Goal: Task Accomplishment & Management: Manage account settings

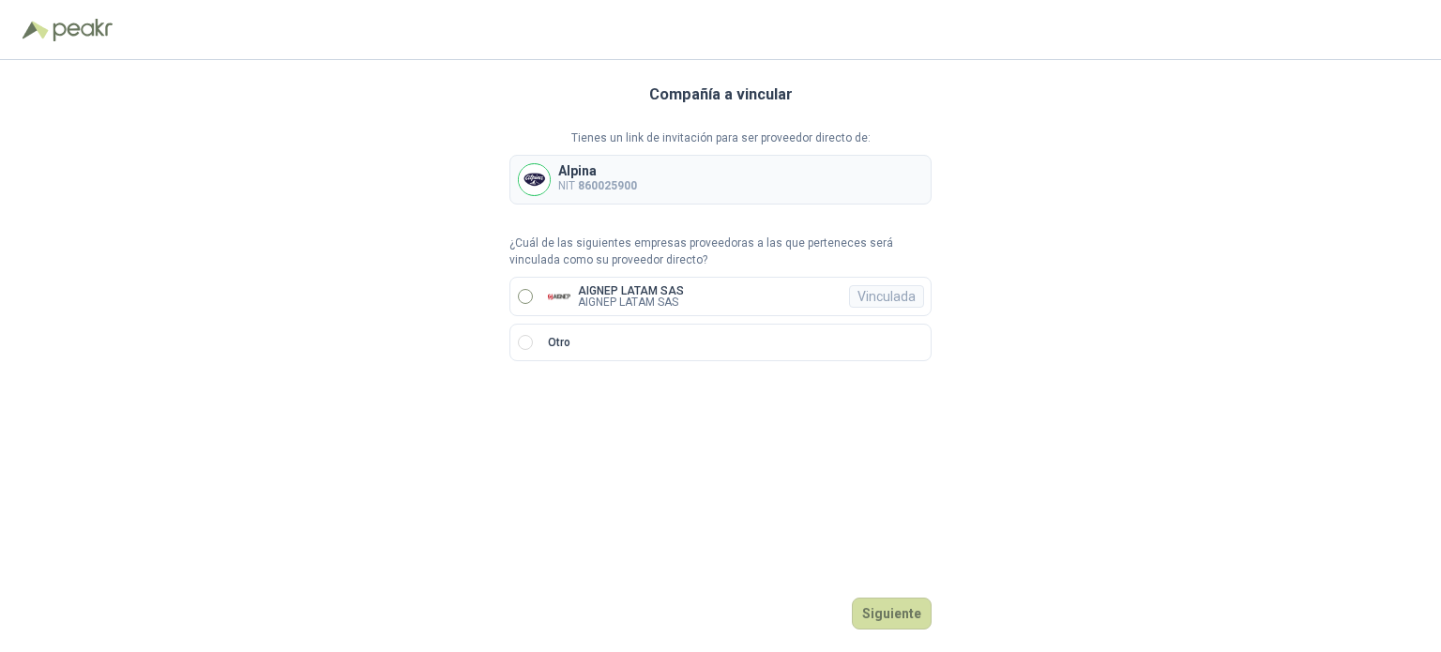
click at [652, 281] on label "AIGNEP LATAM SAS AIGNEP LATAM SAS Vinculada" at bounding box center [720, 296] width 422 height 39
click at [908, 603] on button "Ingresar" at bounding box center [895, 614] width 74 height 32
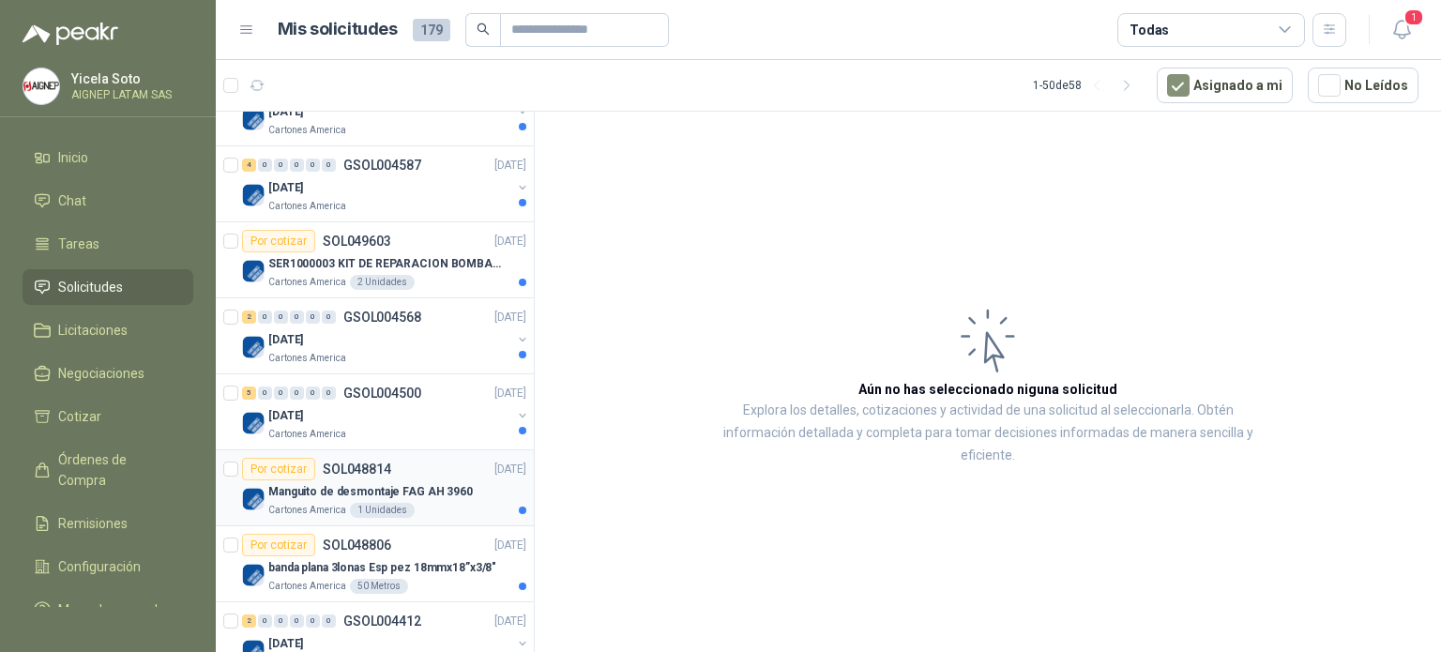
scroll to position [2533, 0]
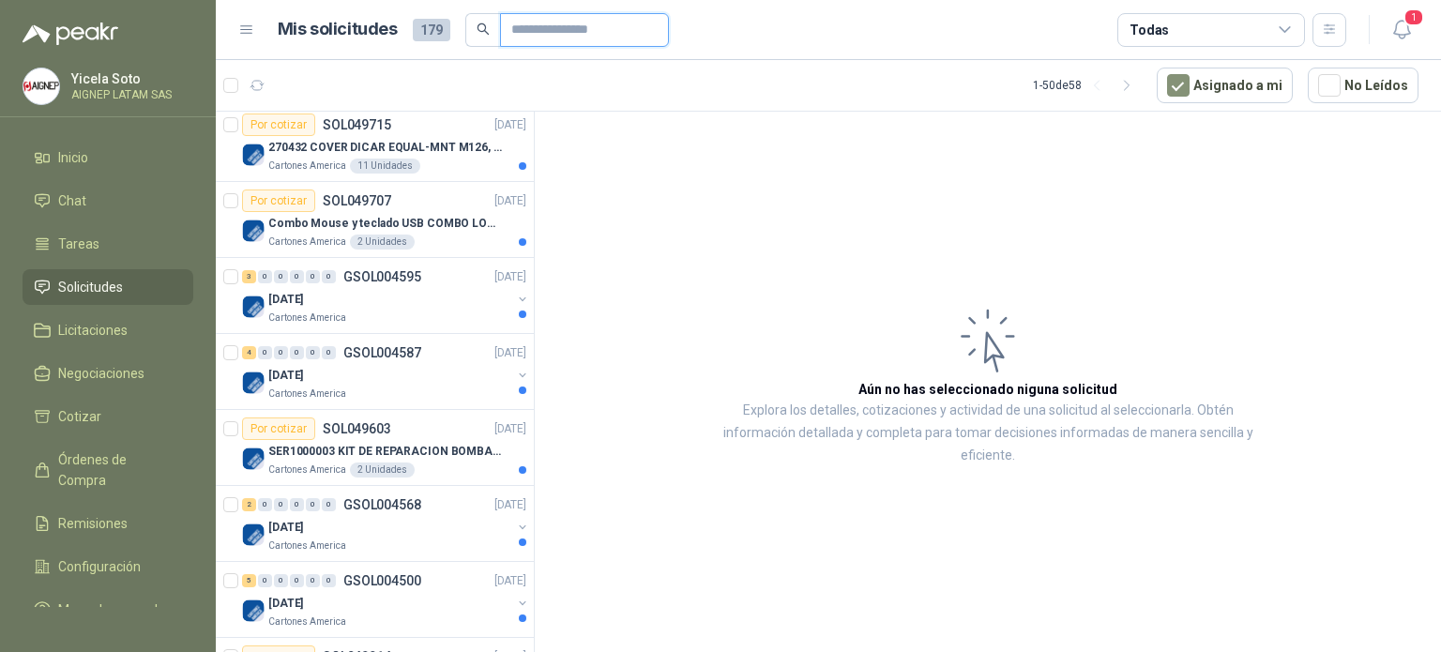
click at [614, 14] on input "text" at bounding box center [576, 30] width 131 height 32
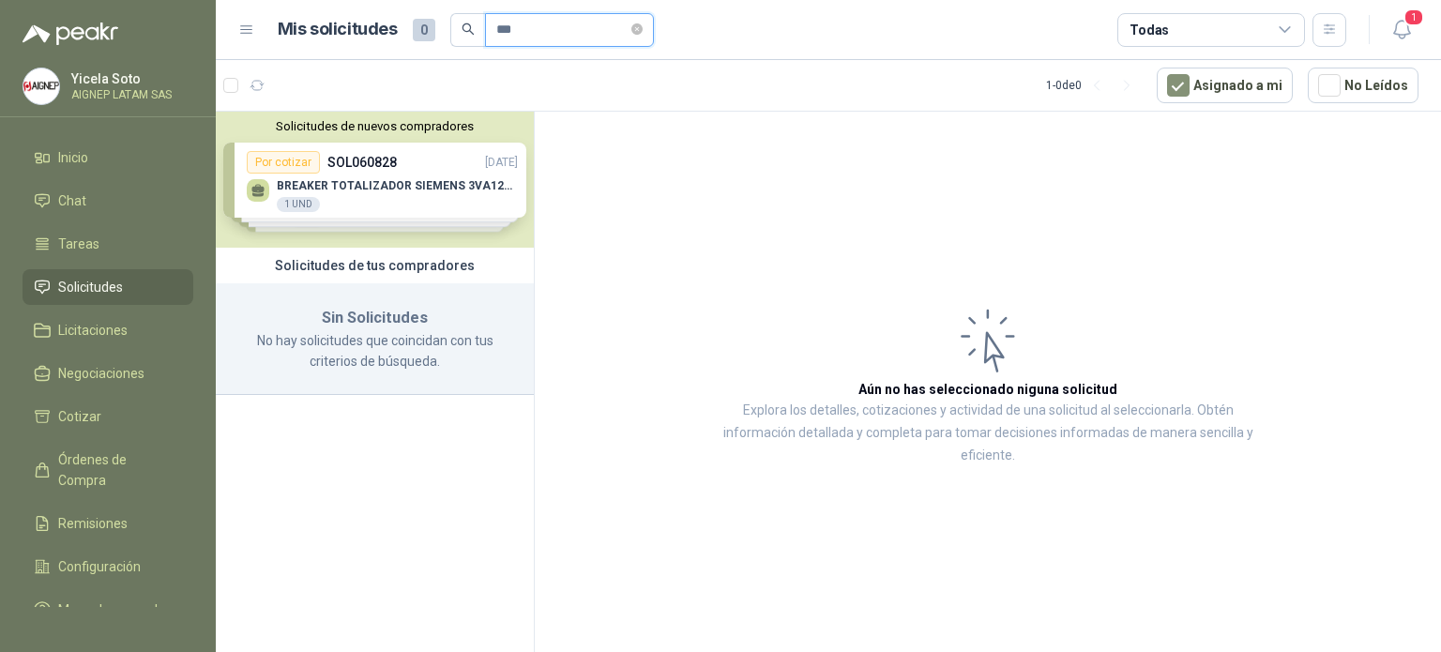
scroll to position [0, 0]
type input "***"
click at [1404, 31] on icon "button" at bounding box center [1401, 29] width 23 height 23
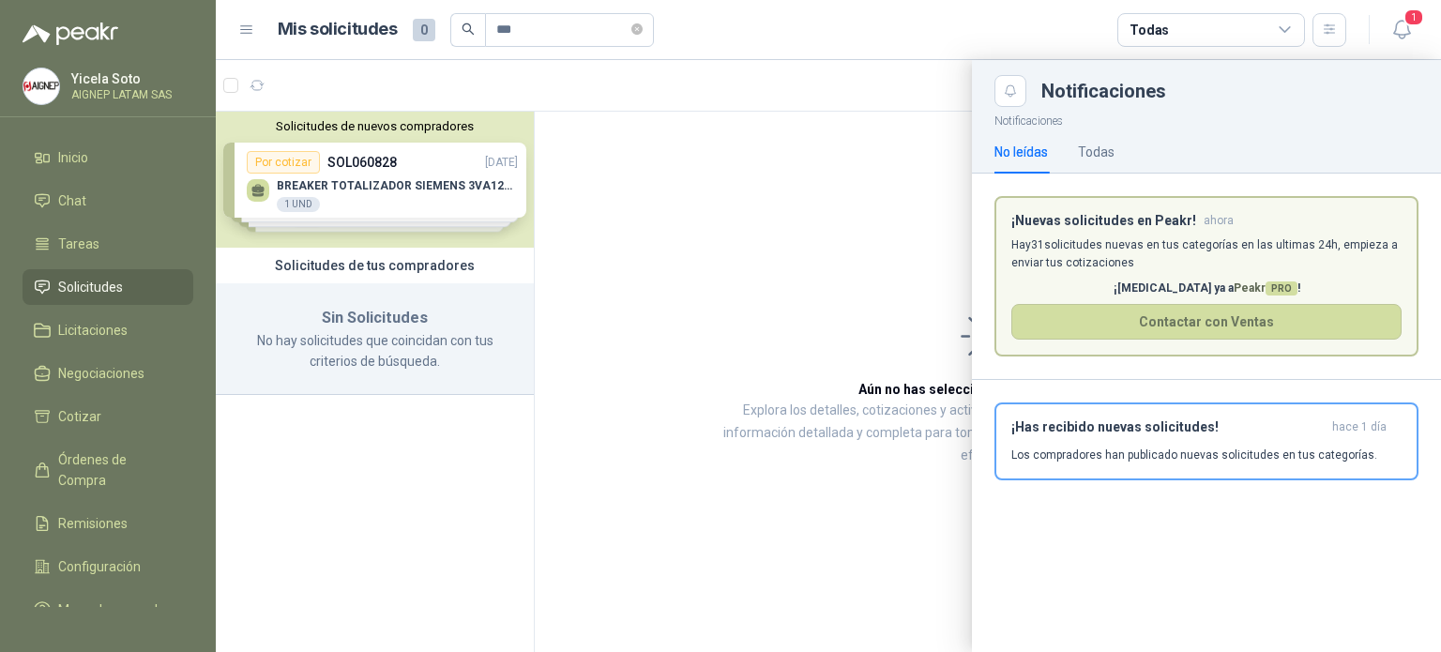
click at [635, 257] on div at bounding box center [828, 356] width 1225 height 592
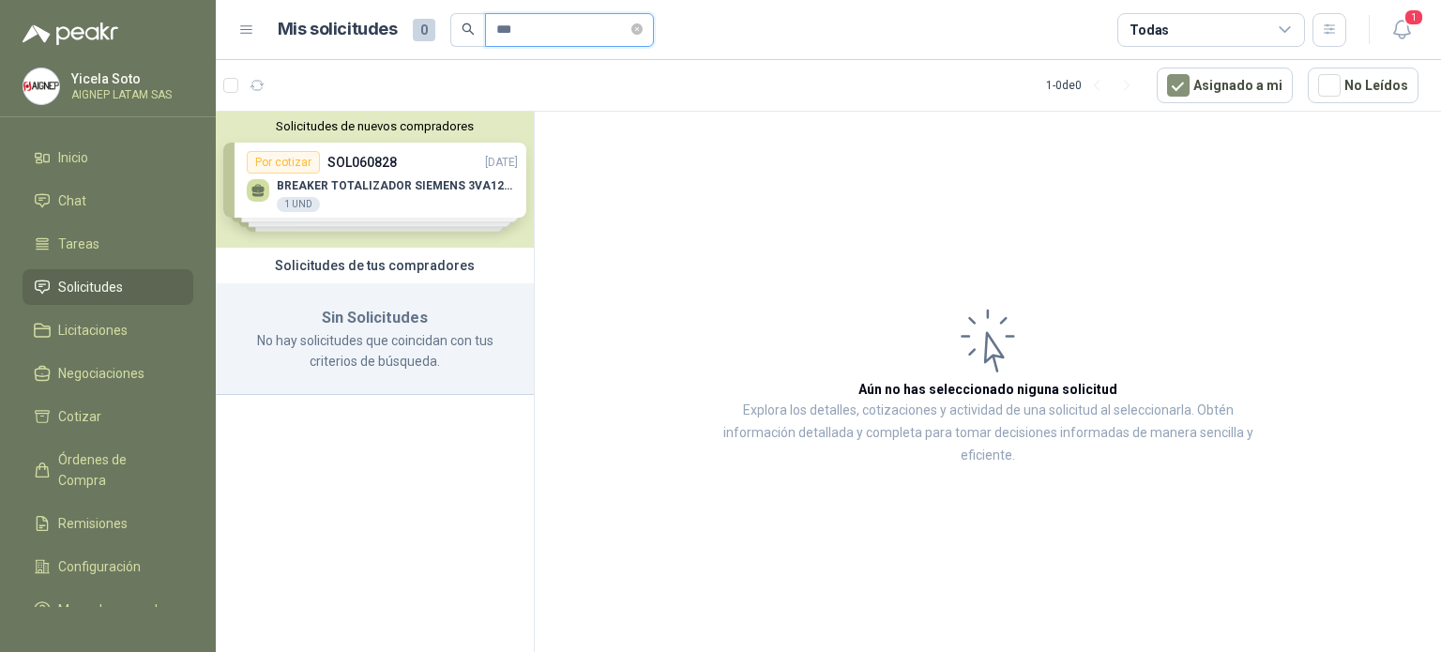
drag, startPoint x: 563, startPoint y: 26, endPoint x: 345, endPoint y: -32, distance: 225.3
click at [345, 0] on html "[PERSON_NAME] AIGNEP LATAM SAS Inicio Chat Tareas Solicitudes Licitaciones Nego…" at bounding box center [720, 326] width 1441 height 652
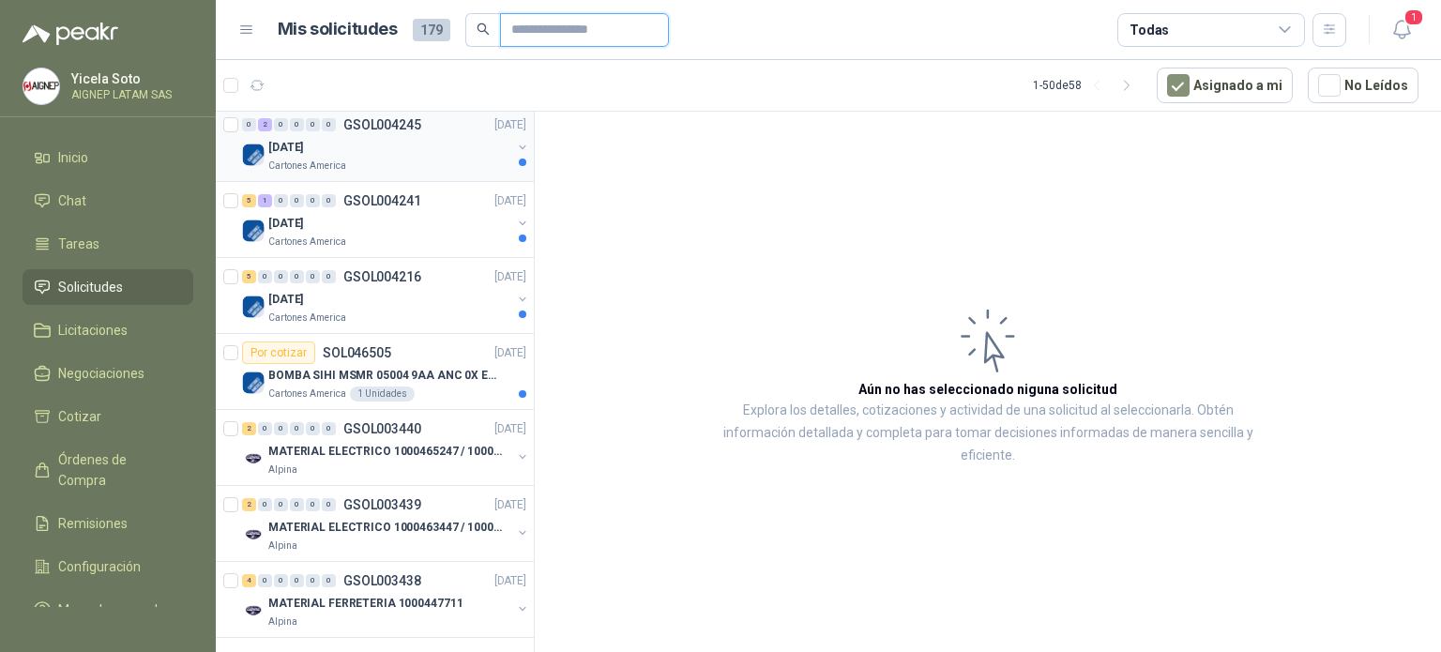
scroll to position [3456, 0]
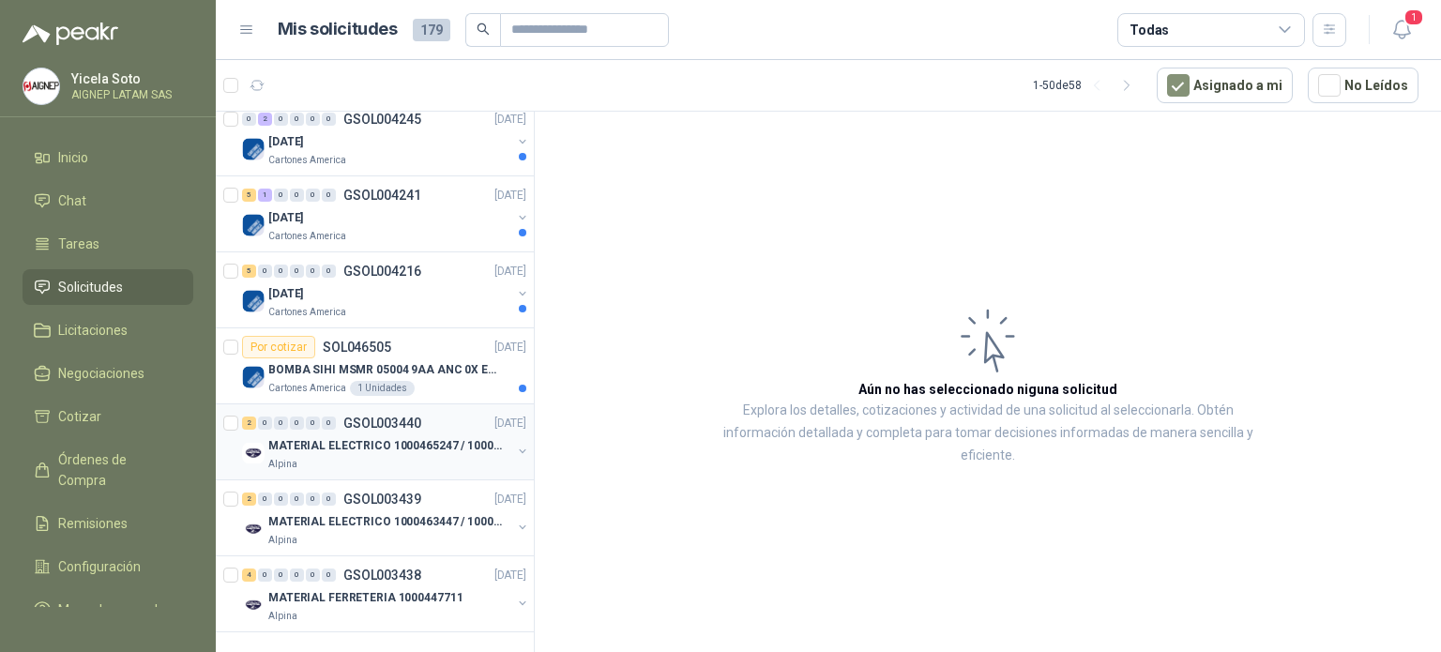
click at [326, 437] on p "MATERIAL ELECTRICO 1000465247 / 1000466995" at bounding box center [385, 446] width 234 height 18
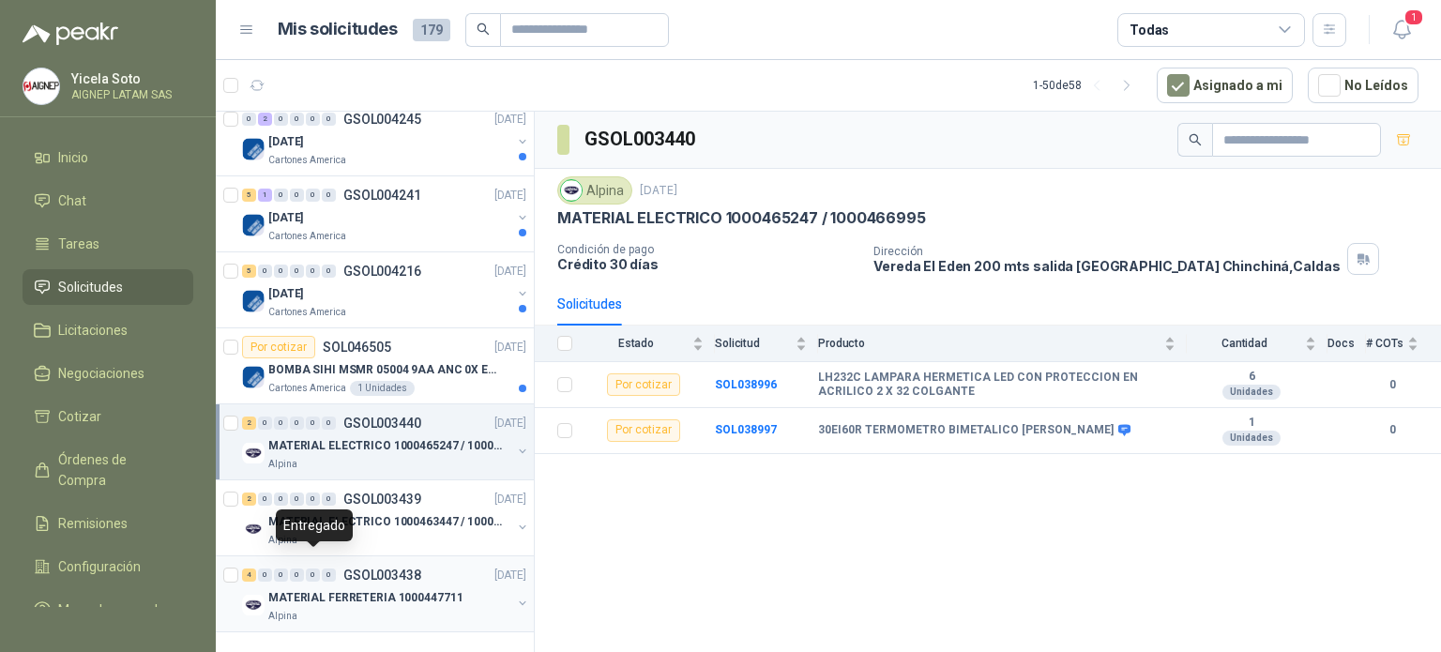
click at [309, 569] on div "0" at bounding box center [313, 575] width 14 height 13
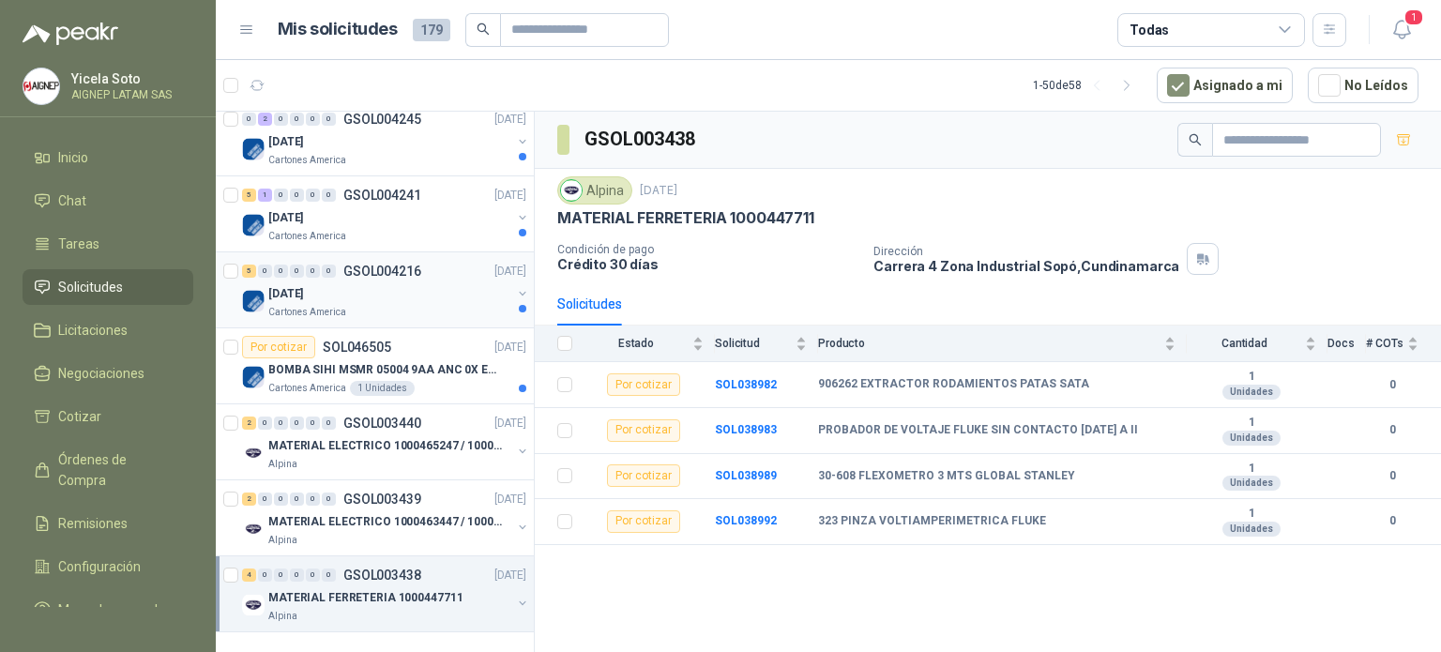
click at [342, 263] on div "5 0 0 0 0 0 GSOL004216 [DATE]" at bounding box center [386, 271] width 288 height 23
drag, startPoint x: 367, startPoint y: 188, endPoint x: 357, endPoint y: 190, distance: 9.6
click at [366, 189] on p "GSOL004241" at bounding box center [382, 195] width 78 height 13
